Goal: Task Accomplishment & Management: Use online tool/utility

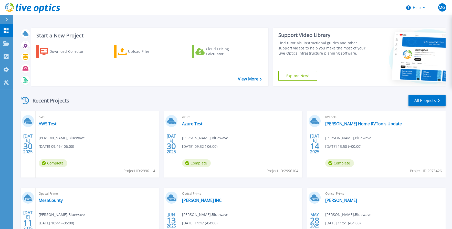
drag, startPoint x: 150, startPoint y: 73, endPoint x: 119, endPoint y: 64, distance: 32.3
click at [150, 73] on div "Download Collector Upload Files Cloud Pricing Calculator" at bounding box center [148, 62] width 233 height 43
click at [62, 50] on div "Download Collector" at bounding box center [69, 51] width 41 height 10
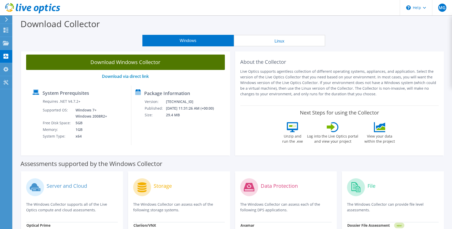
click at [169, 64] on link "Download Windows Collector" at bounding box center [125, 62] width 199 height 15
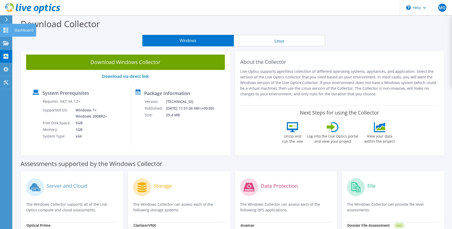
click at [19, 31] on div "Dashboard" at bounding box center [24, 30] width 24 height 13
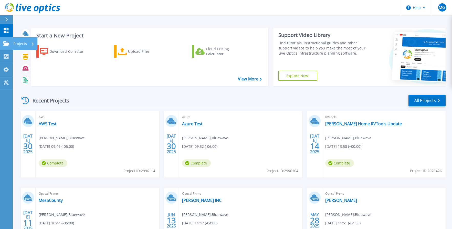
click at [16, 42] on p "Projects" at bounding box center [20, 43] width 14 height 13
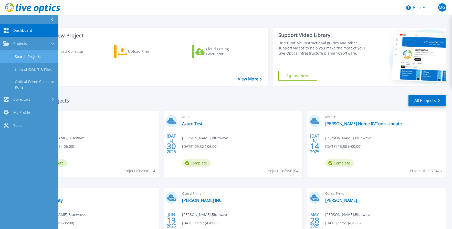
click at [28, 56] on link "Search Projects" at bounding box center [29, 56] width 58 height 13
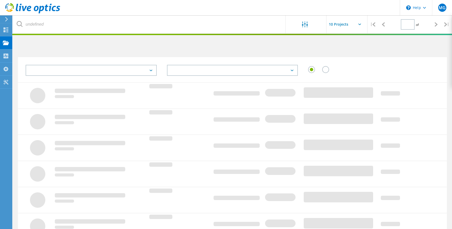
type input "1"
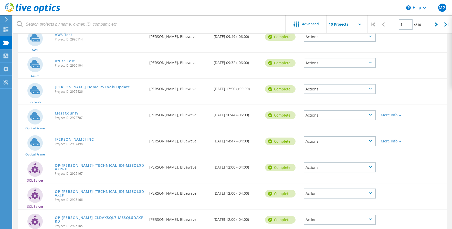
scroll to position [19, 0]
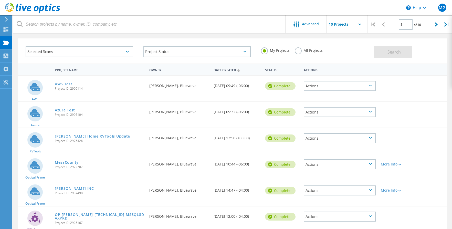
click at [297, 50] on label "All Projects" at bounding box center [309, 49] width 28 height 5
click at [0, 0] on input "All Projects" at bounding box center [0, 0] width 0 height 0
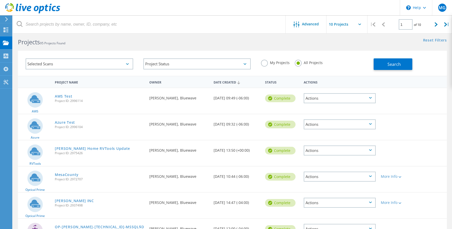
scroll to position [0, 0]
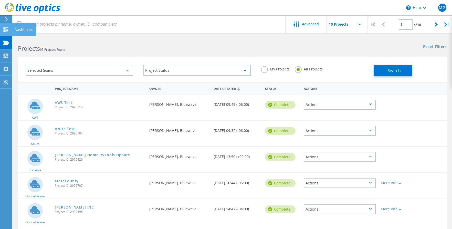
click at [8, 30] on icon at bounding box center [6, 29] width 6 height 5
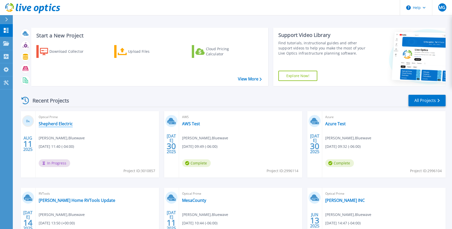
click at [65, 122] on link "Shepherd Electric" at bounding box center [56, 123] width 34 height 5
click at [52, 124] on link "Shepherd Electric" at bounding box center [56, 123] width 34 height 5
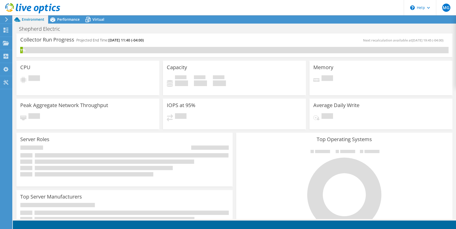
click at [243, 160] on div at bounding box center [344, 190] width 208 height 86
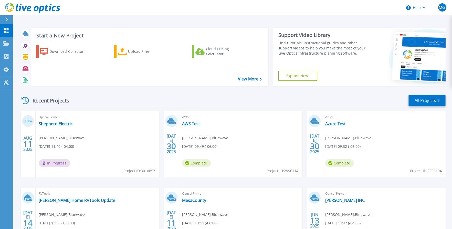
click at [426, 102] on link "All Projects" at bounding box center [426, 101] width 37 height 12
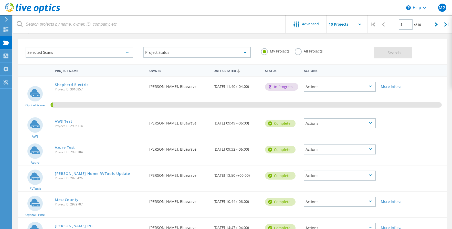
scroll to position [26, 0]
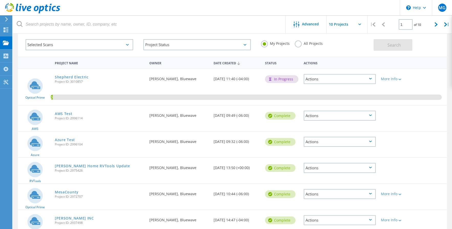
click at [298, 42] on label "All Projects" at bounding box center [309, 42] width 28 height 5
click at [0, 0] on input "All Projects" at bounding box center [0, 0] width 0 height 0
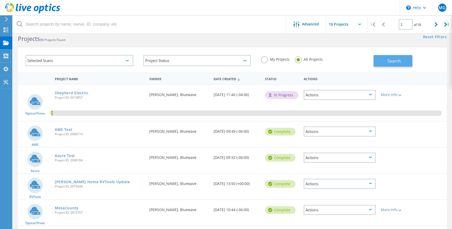
scroll to position [0, 0]
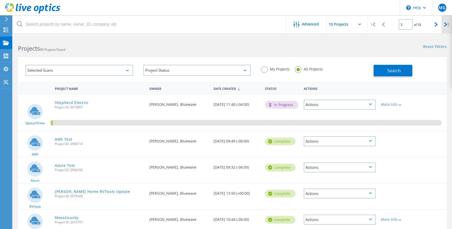
click at [445, 25] on icon at bounding box center [445, 24] width 3 height 4
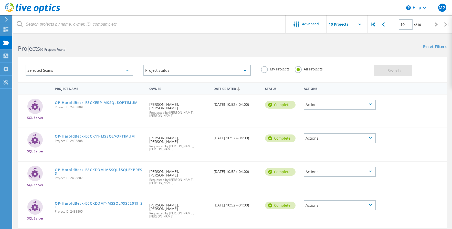
click at [445, 25] on icon at bounding box center [445, 24] width 3 height 4
click at [373, 24] on icon at bounding box center [373, 24] width 3 height 4
type input "1"
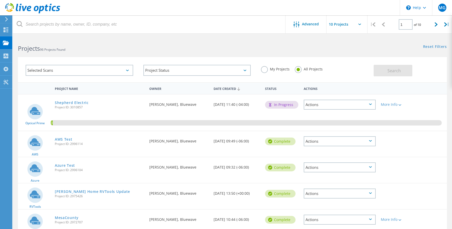
click at [381, 24] on div at bounding box center [383, 24] width 11 height 18
click at [401, 103] on lo-svg-helper at bounding box center [399, 104] width 4 height 4
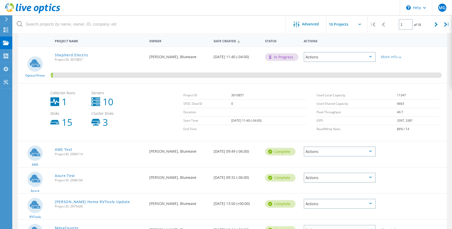
scroll to position [51, 0]
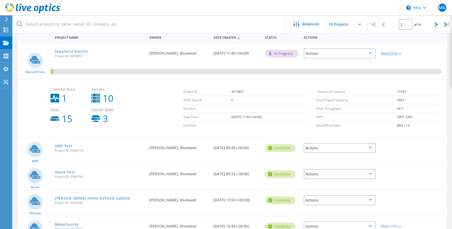
click at [401, 54] on icon at bounding box center [399, 54] width 3 height 2
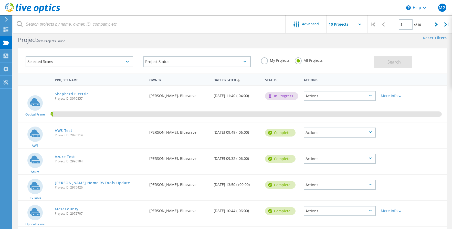
scroll to position [0, 0]
